Goal: Browse casually

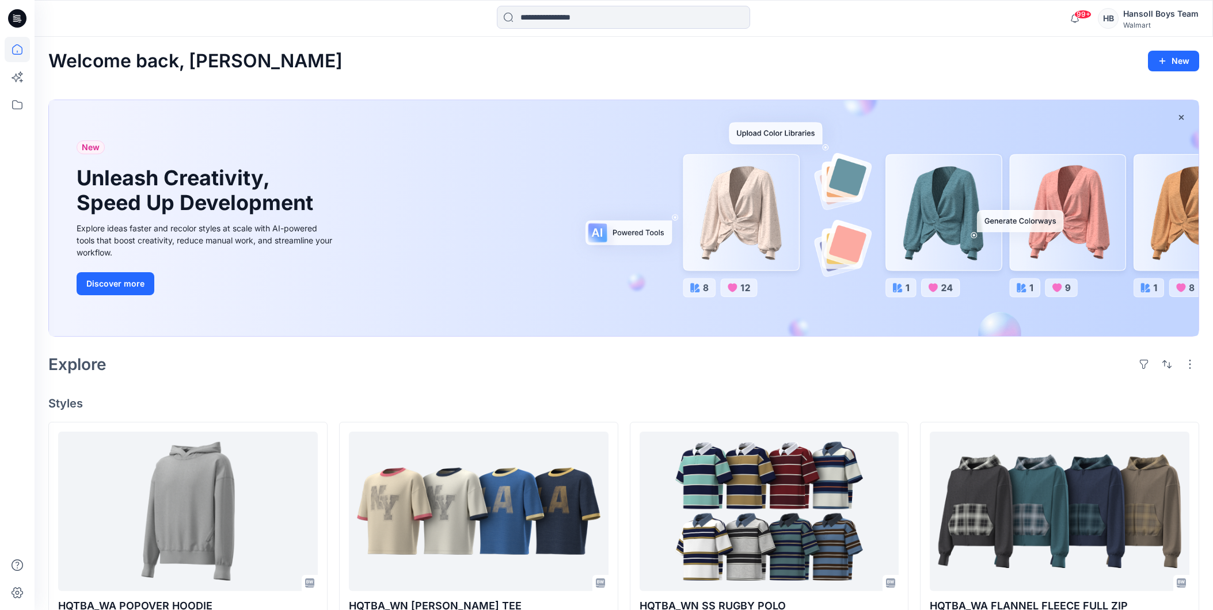
scroll to position [192, 0]
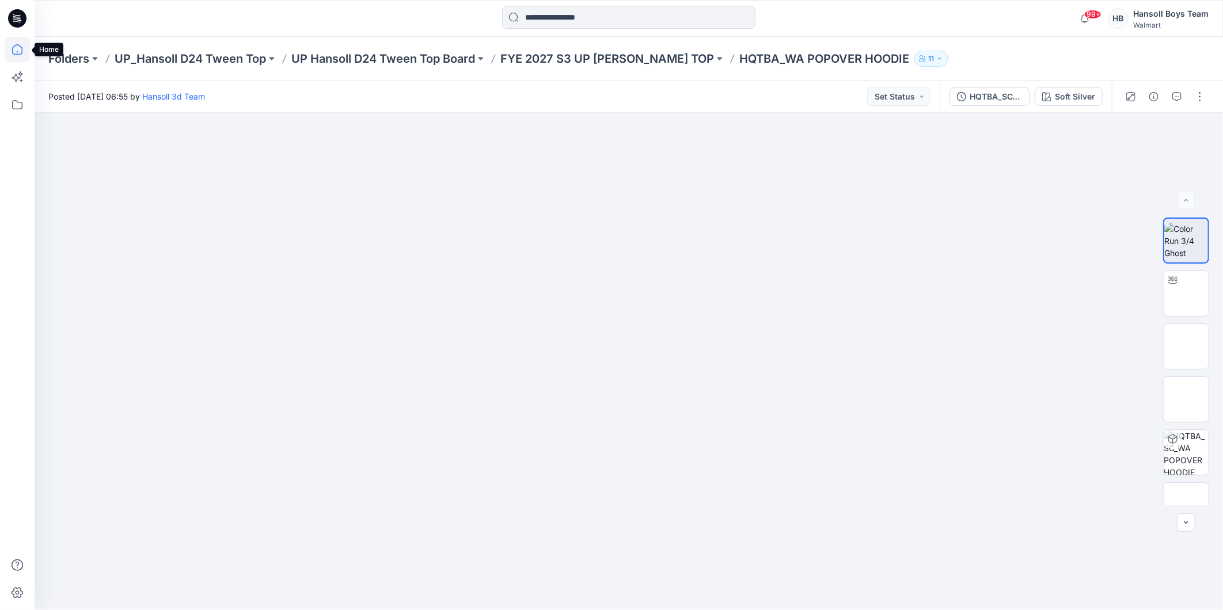
click at [9, 45] on icon at bounding box center [17, 49] width 25 height 25
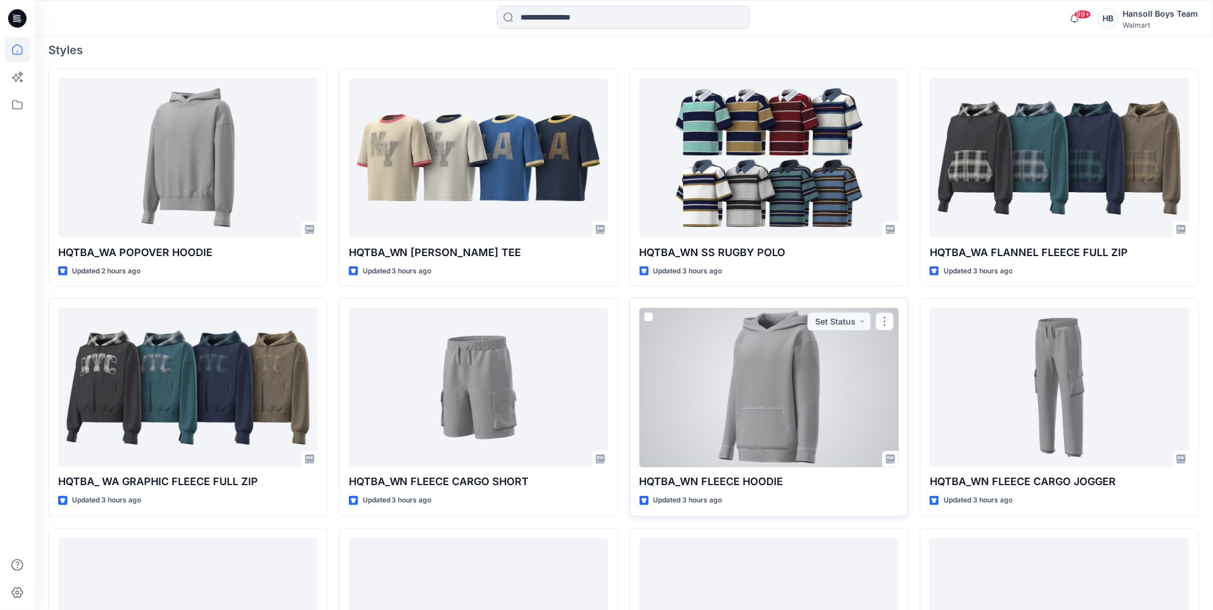
scroll to position [33, 0]
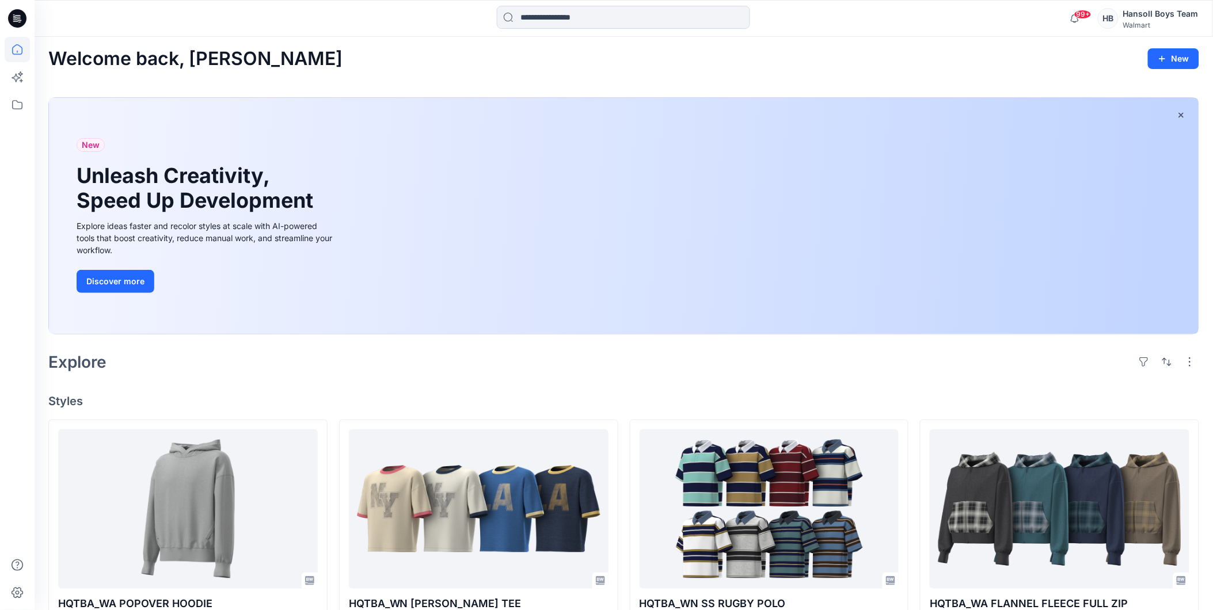
scroll to position [0, 0]
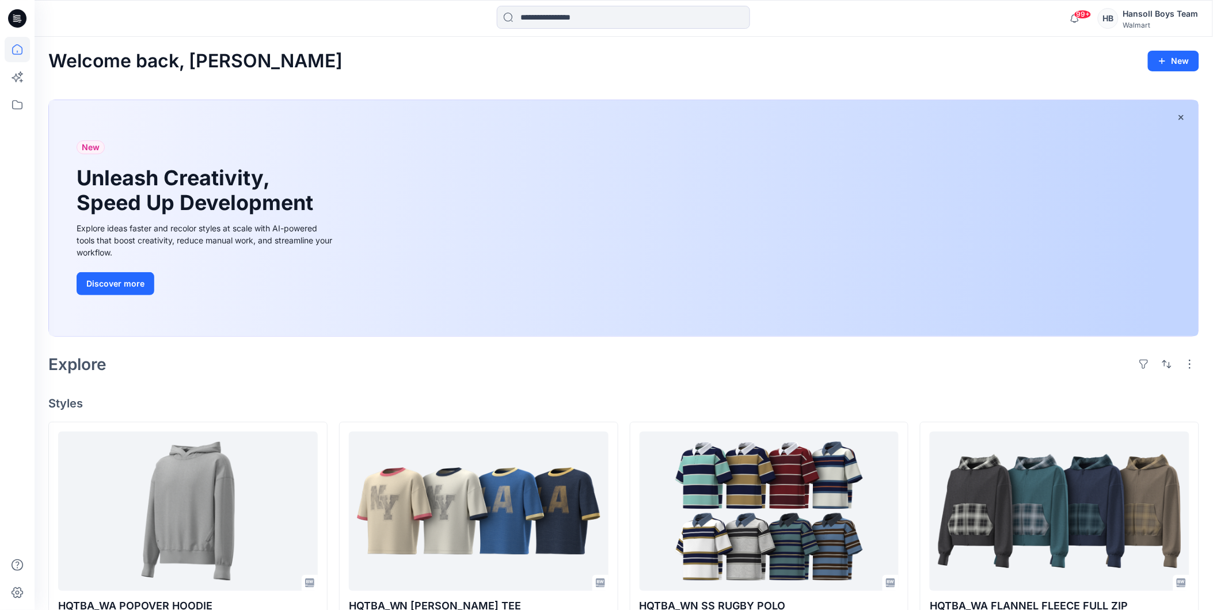
drag, startPoint x: 780, startPoint y: 390, endPoint x: 752, endPoint y: 396, distance: 28.2
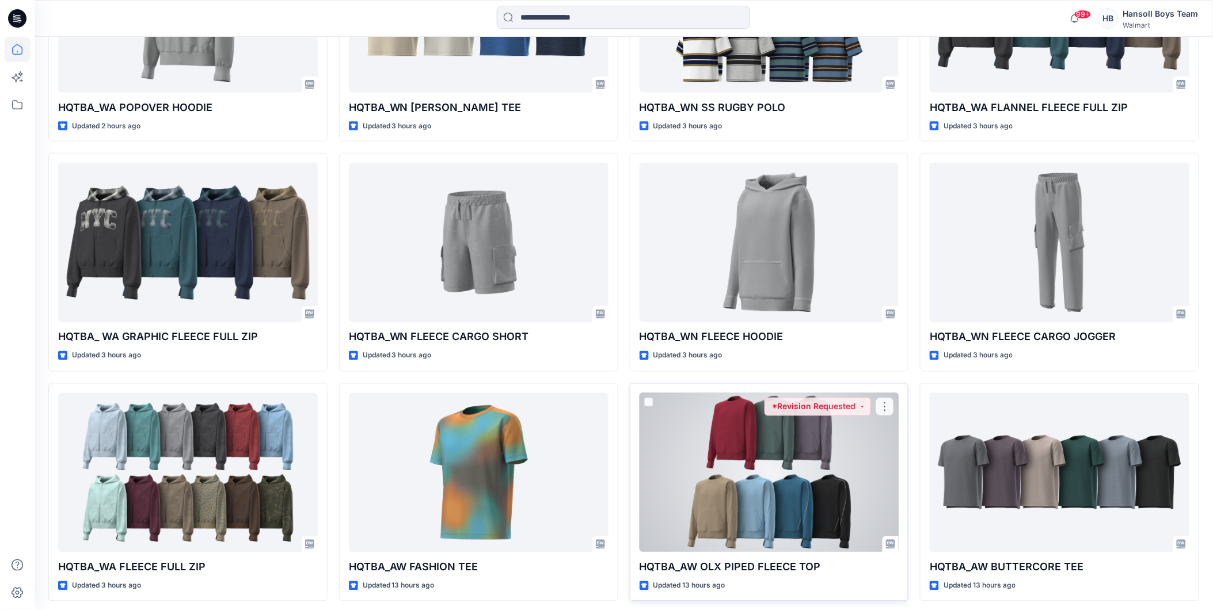
scroll to position [256, 0]
